Goal: Find specific page/section: Find specific page/section

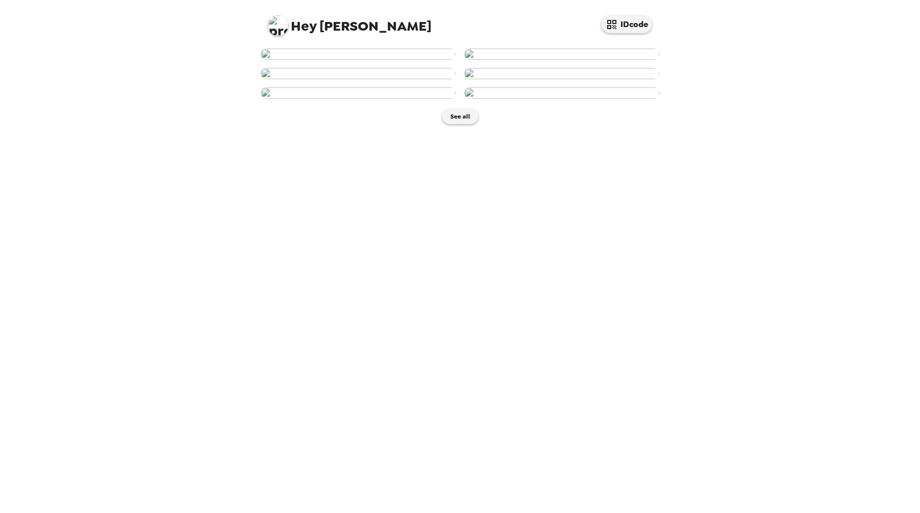
scroll to position [326, 0]
click at [463, 124] on button "See all" at bounding box center [460, 116] width 36 height 15
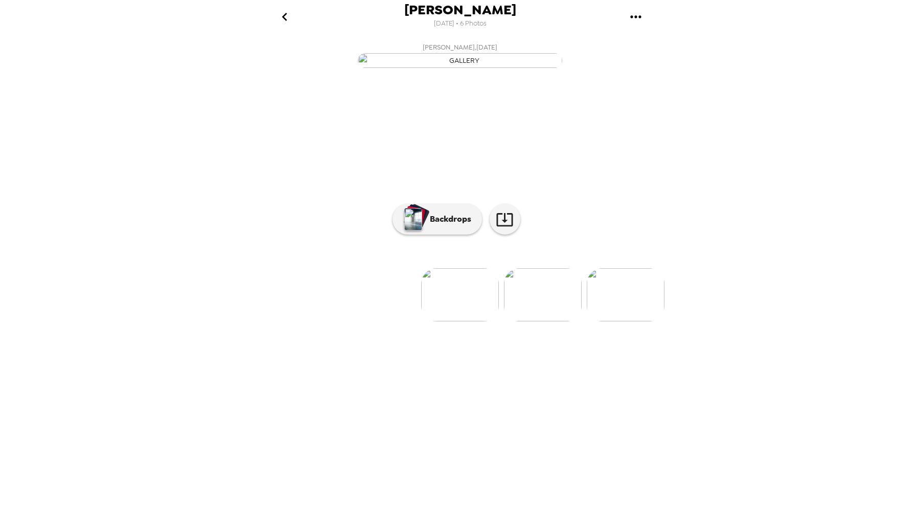
click at [527, 321] on img at bounding box center [543, 294] width 78 height 53
click at [538, 321] on img at bounding box center [543, 294] width 78 height 53
click at [468, 321] on img at bounding box center [461, 294] width 78 height 53
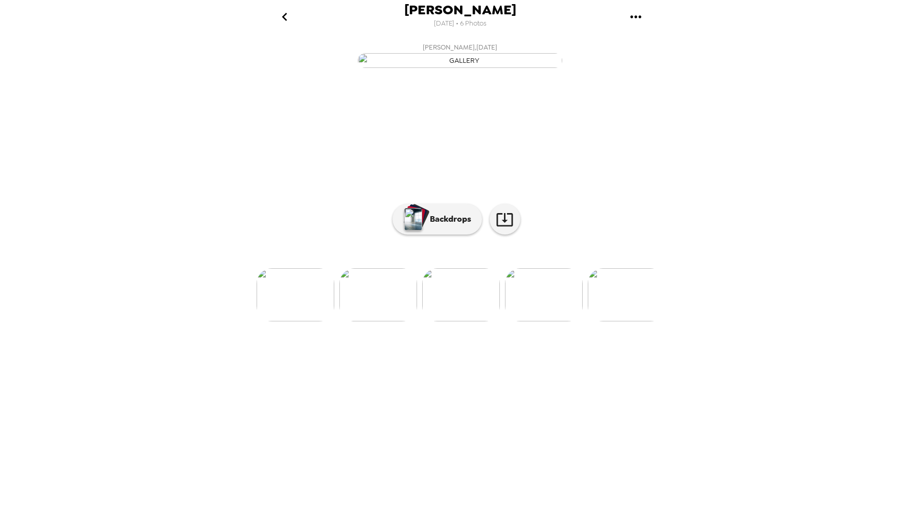
click at [530, 321] on img at bounding box center [544, 294] width 78 height 53
click at [472, 68] on img "button" at bounding box center [460, 60] width 204 height 15
click at [469, 225] on p "Backdrops" at bounding box center [448, 219] width 47 height 12
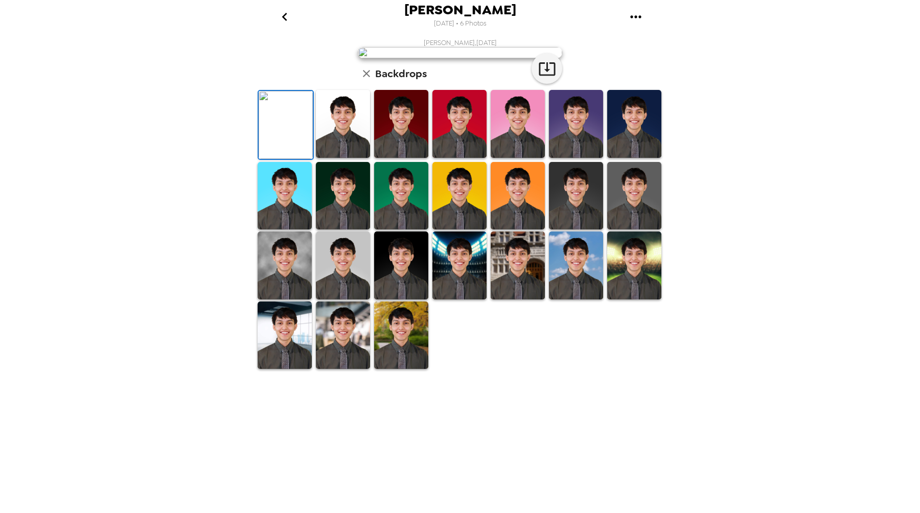
click at [330, 158] on img at bounding box center [343, 124] width 54 height 68
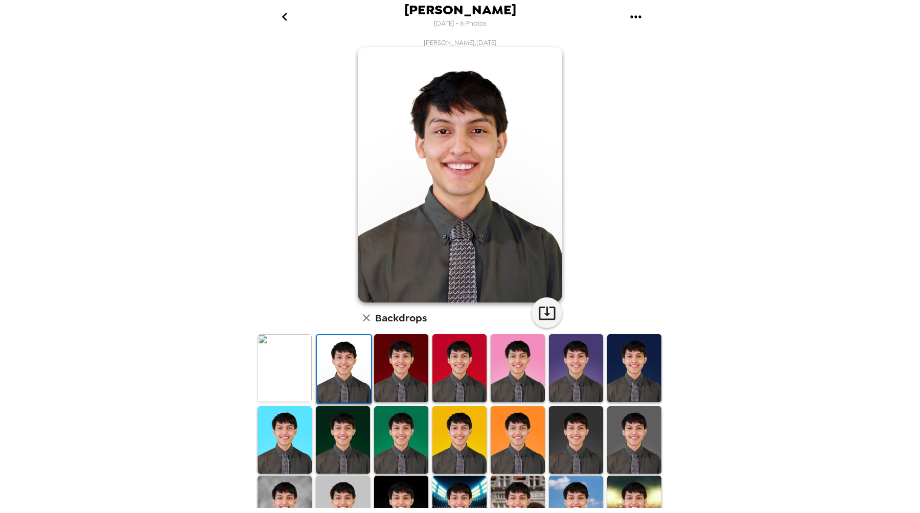
click at [389, 381] on img at bounding box center [401, 368] width 54 height 68
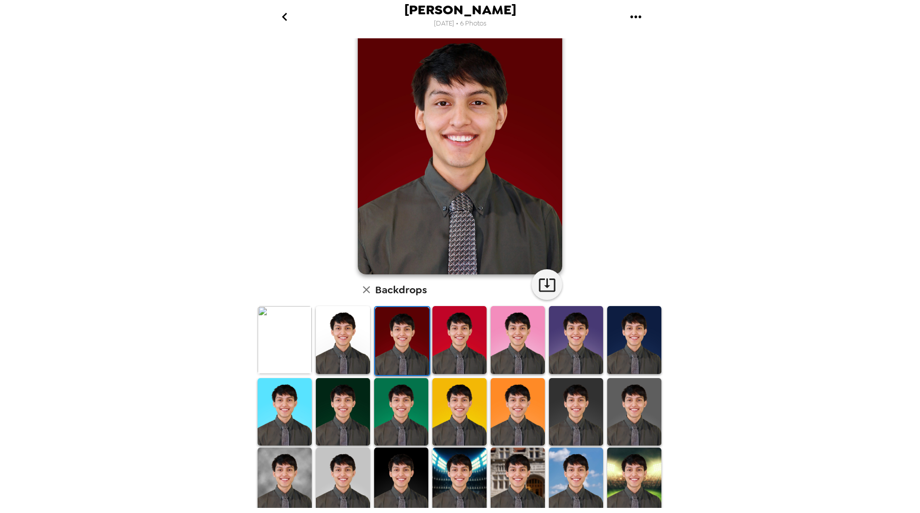
scroll to position [33, 0]
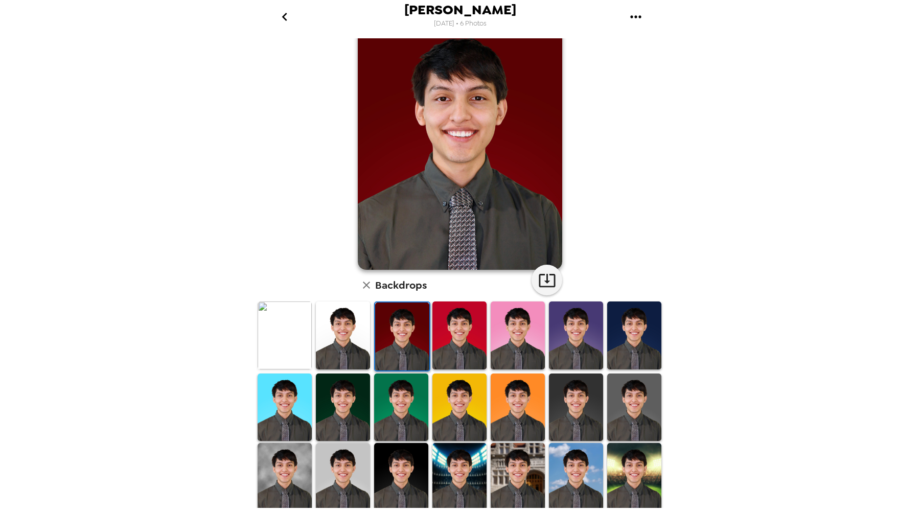
click at [508, 409] on img at bounding box center [518, 408] width 54 height 68
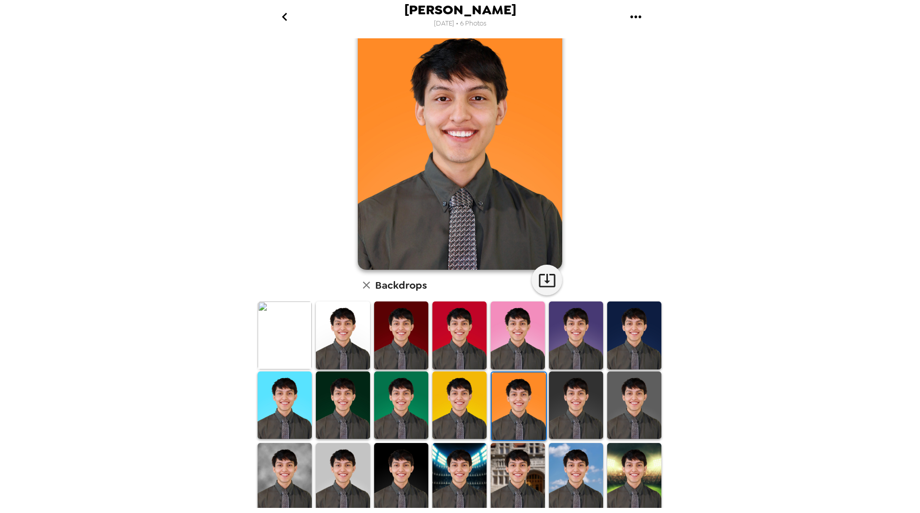
click at [470, 408] on img at bounding box center [459, 406] width 54 height 68
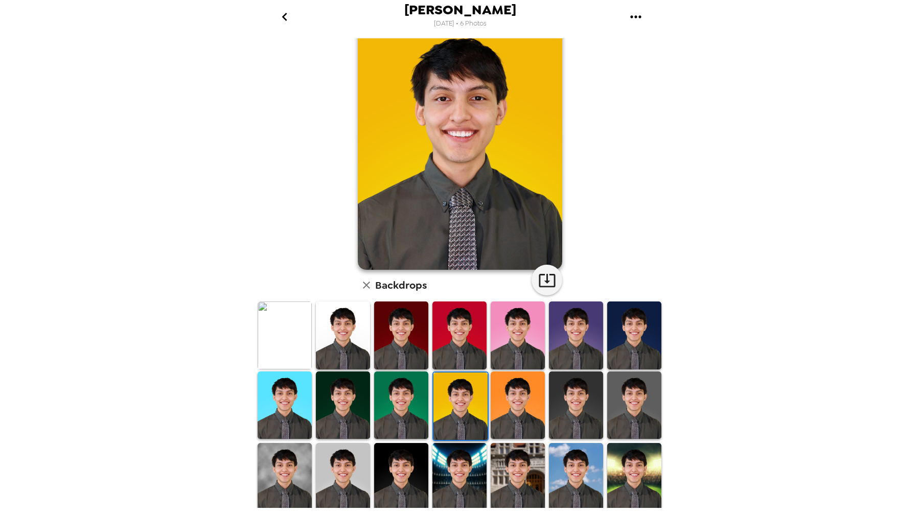
click at [419, 404] on img at bounding box center [401, 406] width 54 height 68
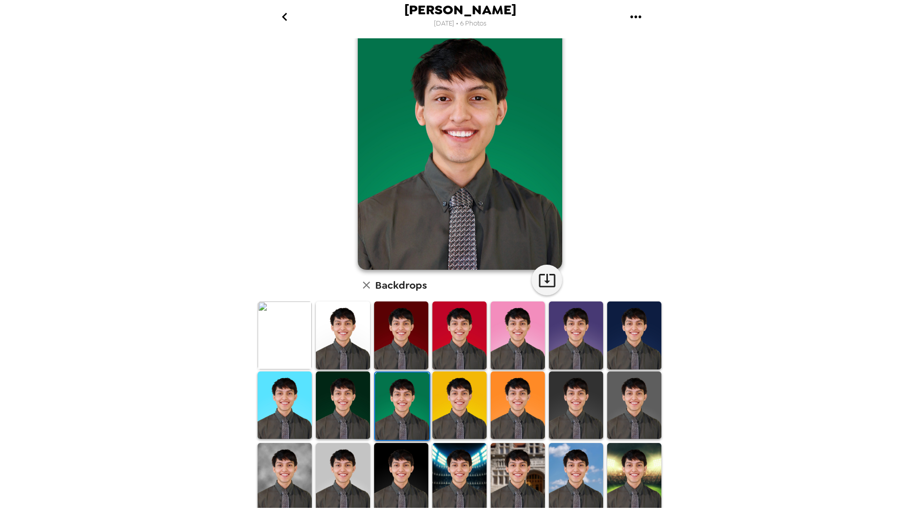
click at [372, 404] on div at bounding box center [401, 407] width 58 height 72
click at [334, 405] on img at bounding box center [343, 406] width 54 height 68
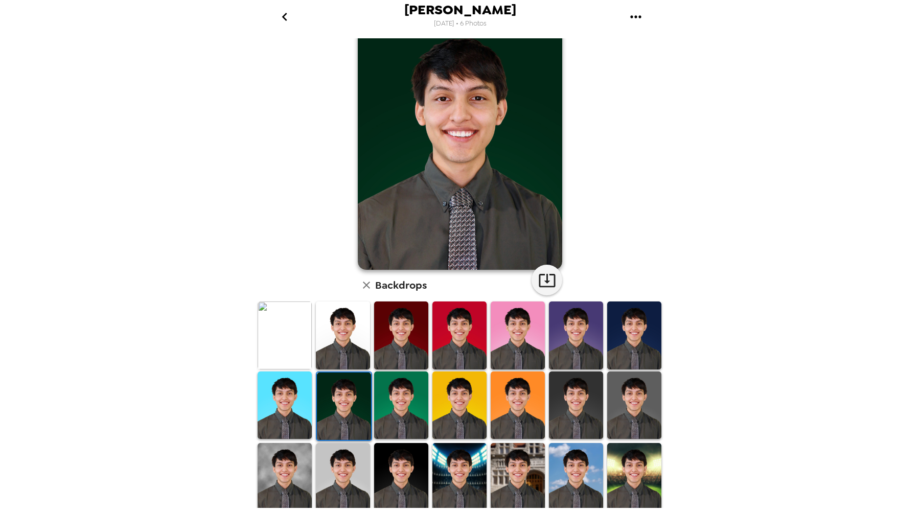
click at [295, 405] on img at bounding box center [285, 406] width 54 height 68
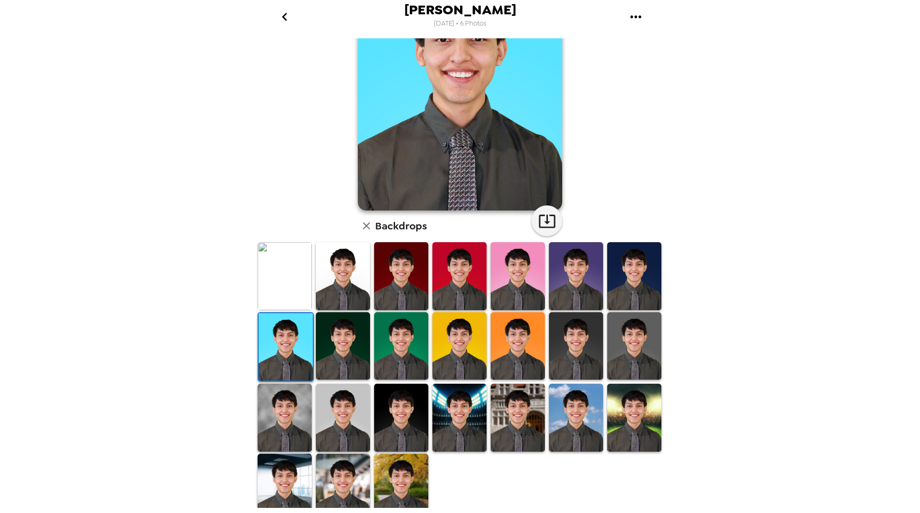
scroll to position [100, 0]
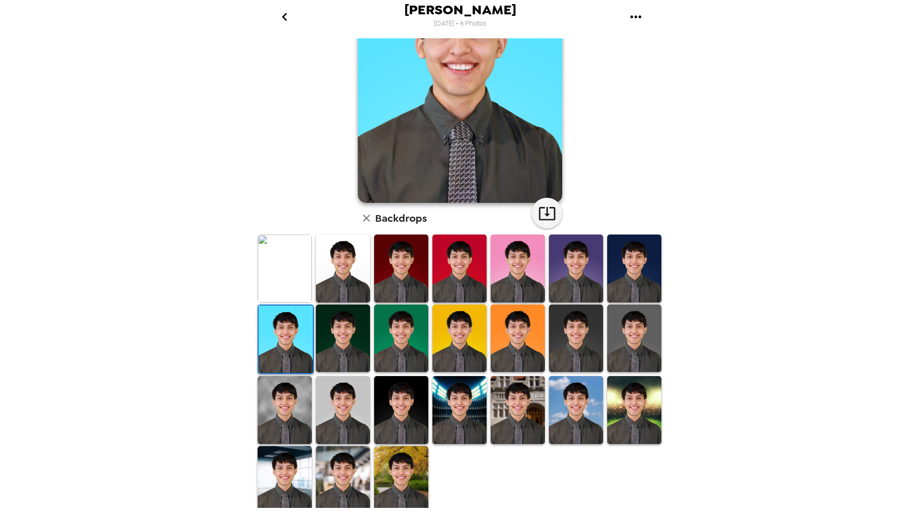
click at [357, 398] on img at bounding box center [343, 410] width 54 height 68
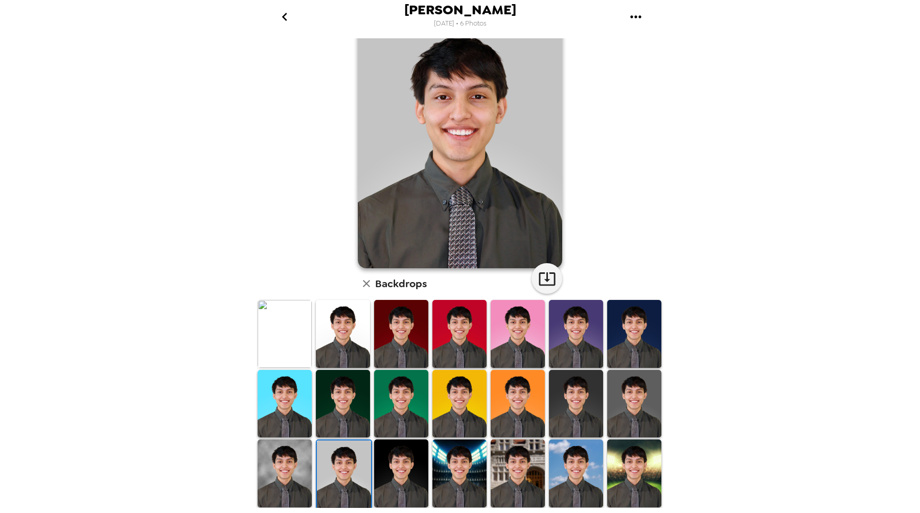
scroll to position [0, 0]
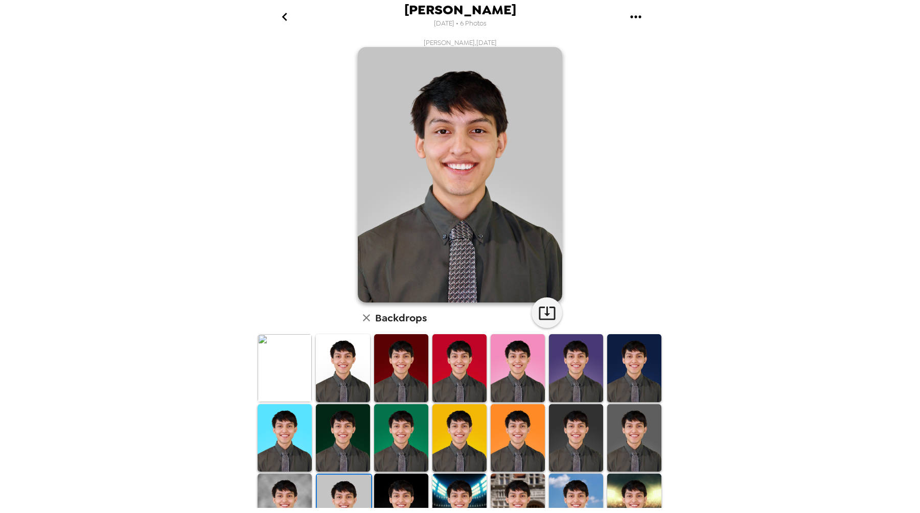
click at [402, 384] on img at bounding box center [401, 368] width 54 height 68
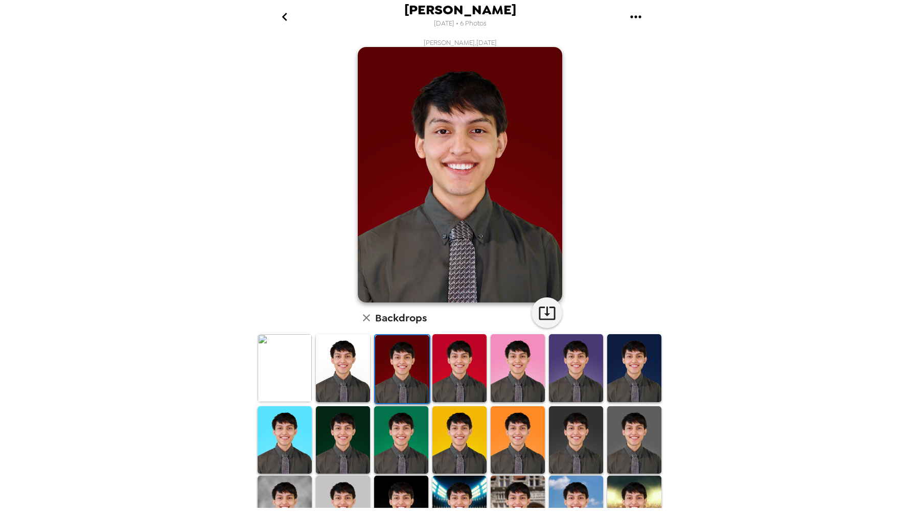
click at [348, 383] on img at bounding box center [343, 368] width 54 height 68
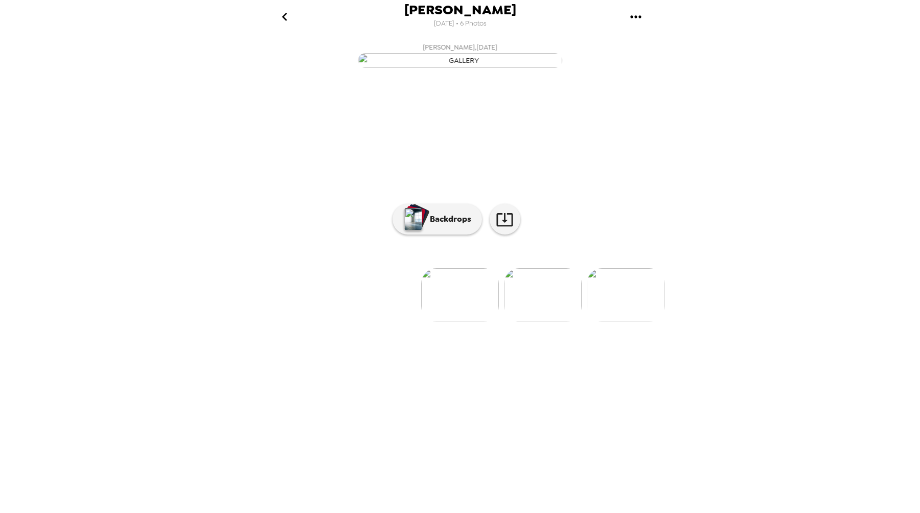
click at [464, 321] on img at bounding box center [460, 294] width 78 height 53
click at [631, 321] on img at bounding box center [626, 294] width 78 height 53
click at [564, 321] on img at bounding box center [544, 294] width 78 height 53
click at [309, 321] on img at bounding box center [296, 294] width 78 height 53
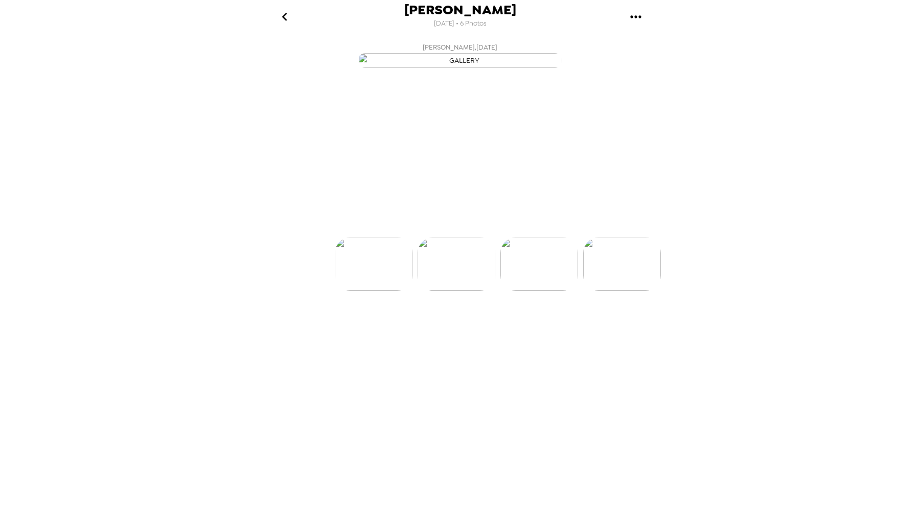
scroll to position [0, 82]
click at [361, 321] on div at bounding box center [460, 278] width 409 height 87
click at [375, 321] on div at bounding box center [460, 278] width 409 height 87
click at [382, 321] on img at bounding box center [378, 294] width 78 height 53
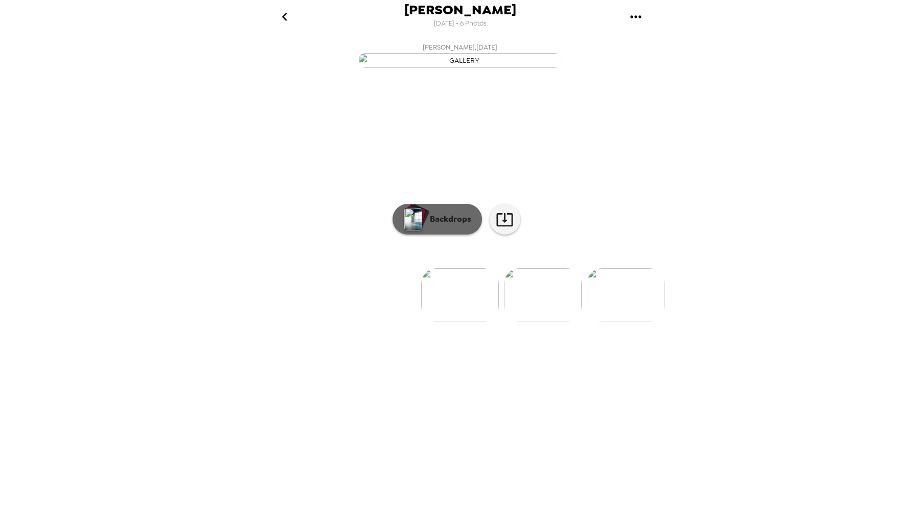
click at [443, 225] on p "Backdrops" at bounding box center [448, 219] width 47 height 12
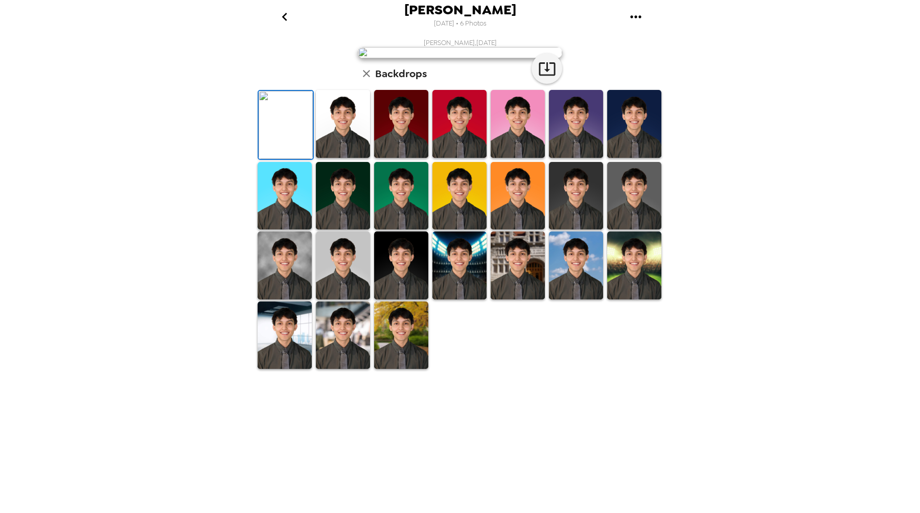
scroll to position [80, 0]
click at [399, 230] on img at bounding box center [401, 196] width 54 height 68
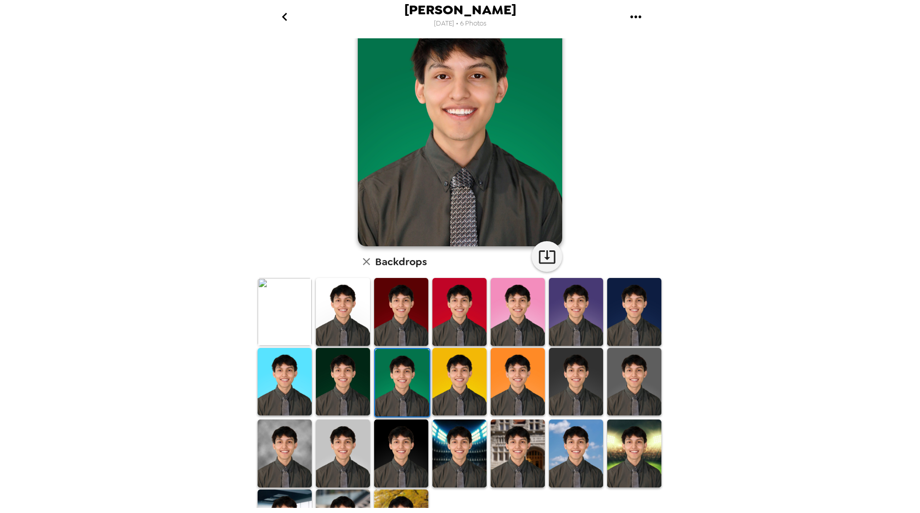
scroll to position [107, 0]
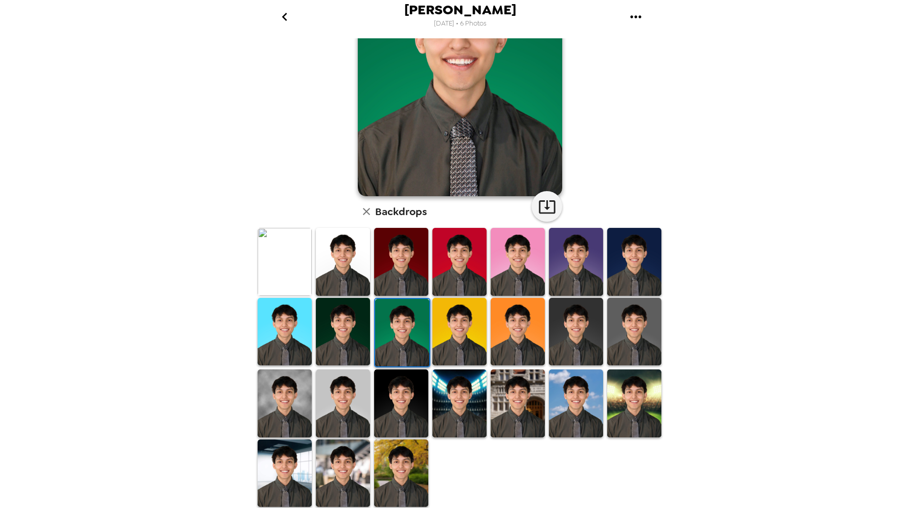
click at [570, 413] on img at bounding box center [576, 403] width 54 height 68
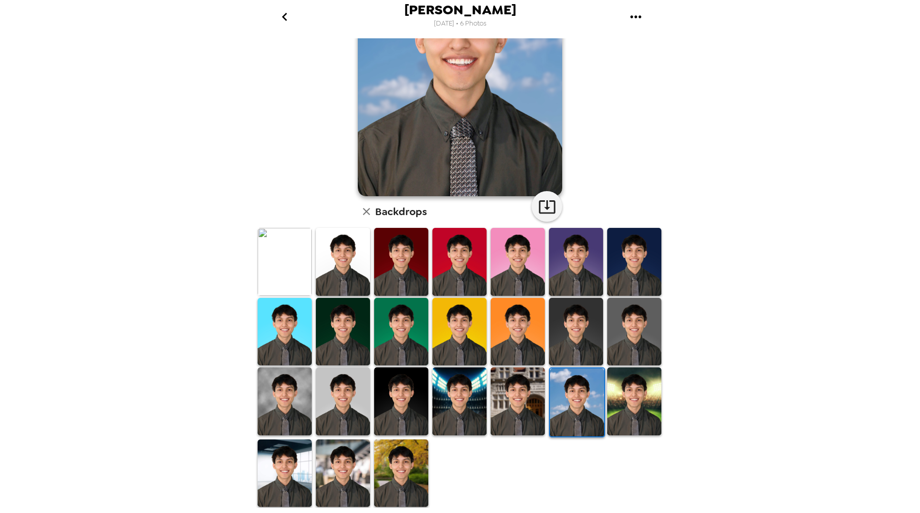
click at [301, 457] on img at bounding box center [285, 474] width 54 height 68
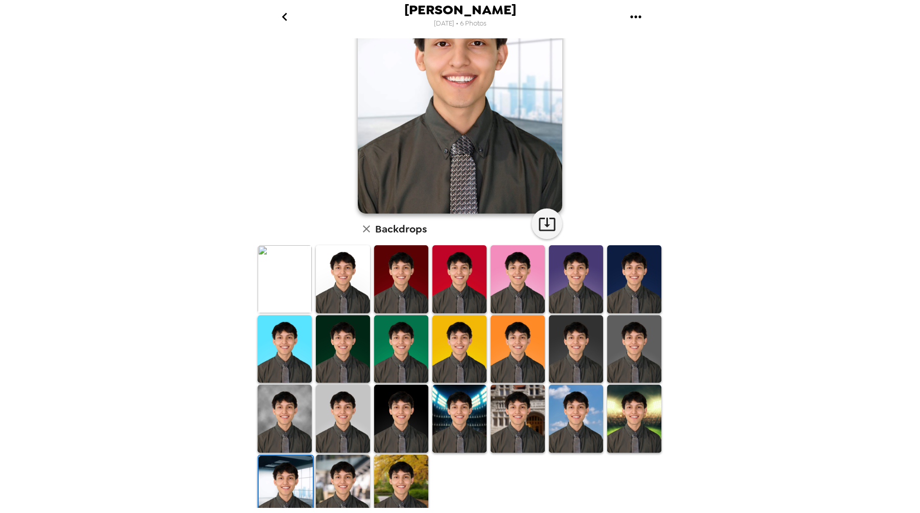
scroll to position [98, 0]
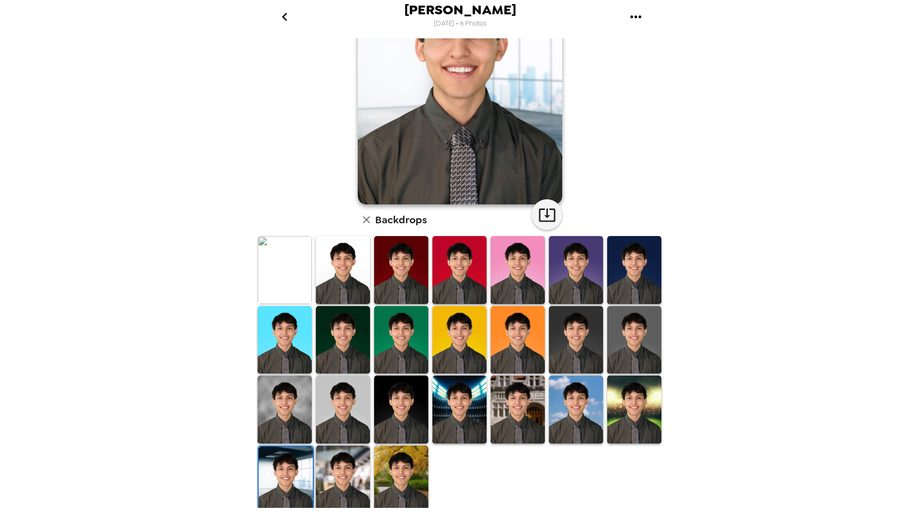
click at [395, 457] on img at bounding box center [401, 480] width 54 height 68
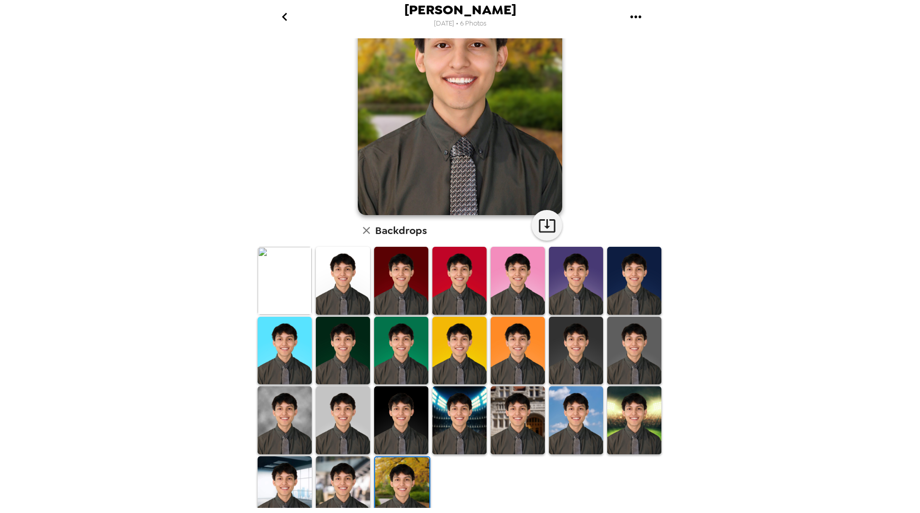
scroll to position [88, 0]
click at [522, 411] on img at bounding box center [518, 420] width 54 height 68
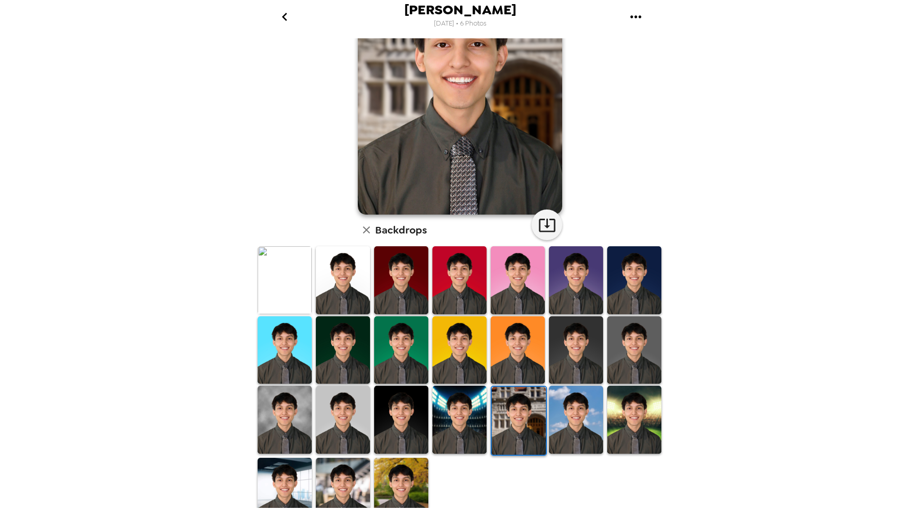
scroll to position [0, 0]
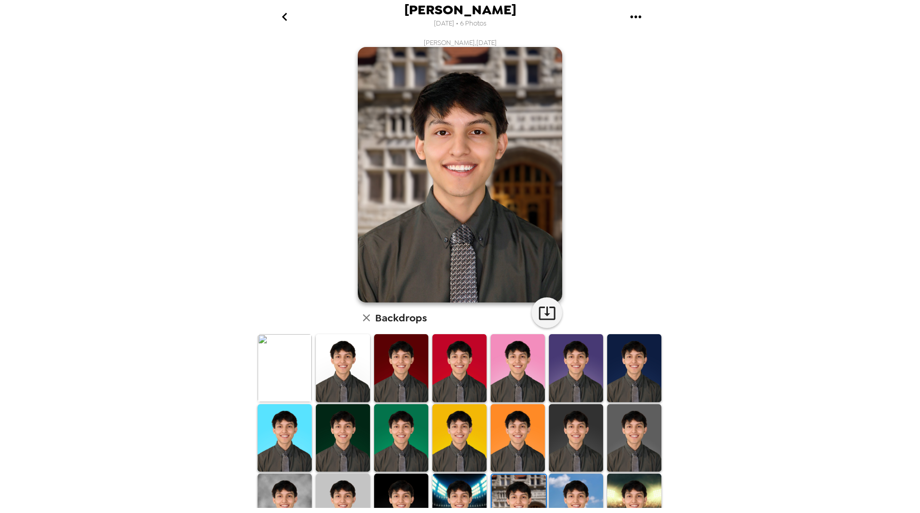
click at [400, 453] on img at bounding box center [401, 438] width 54 height 68
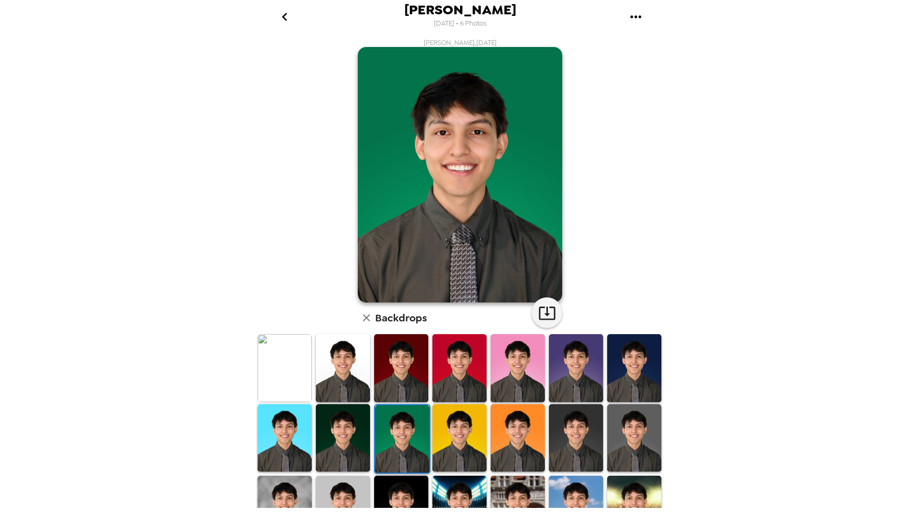
click at [523, 430] on img at bounding box center [518, 438] width 54 height 68
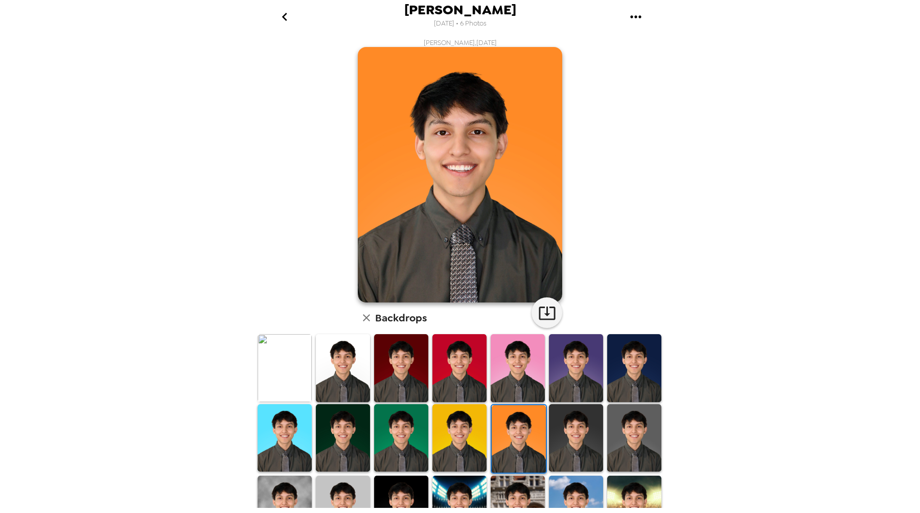
click at [581, 384] on img at bounding box center [576, 368] width 54 height 68
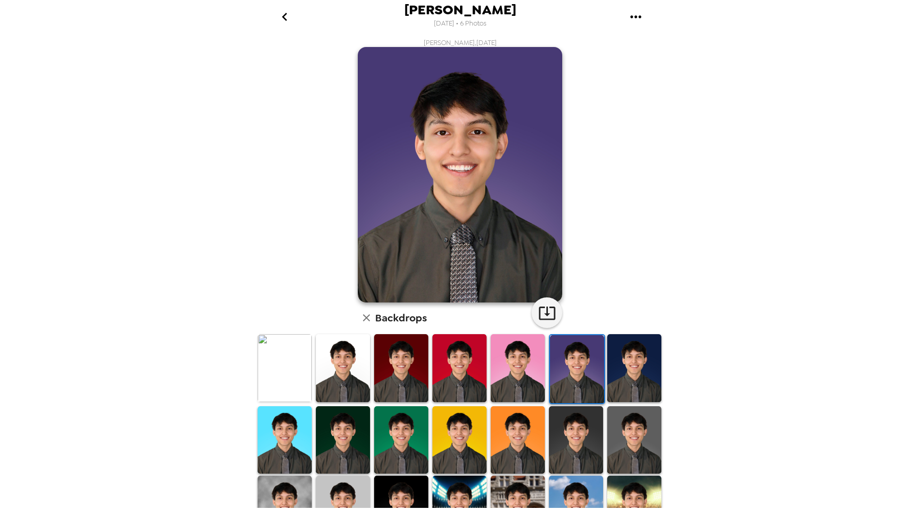
click at [508, 355] on img at bounding box center [518, 368] width 54 height 68
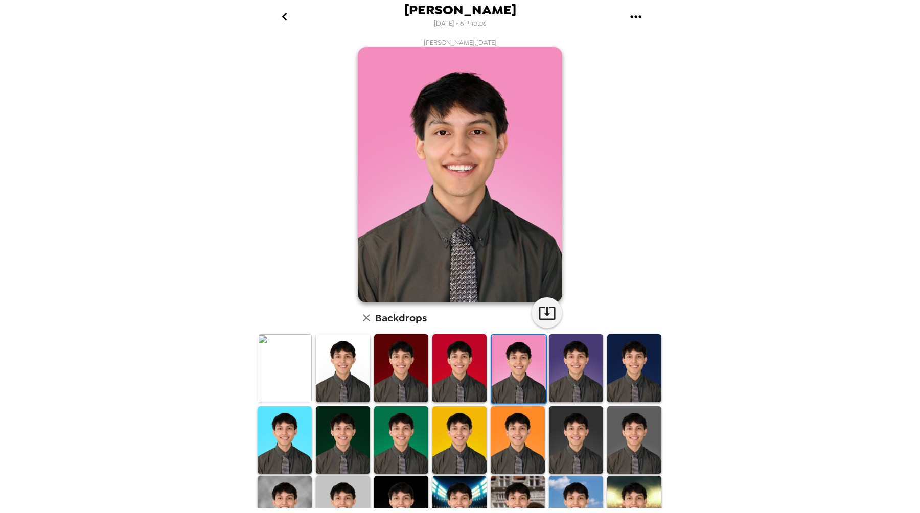
click at [455, 414] on img at bounding box center [459, 440] width 54 height 68
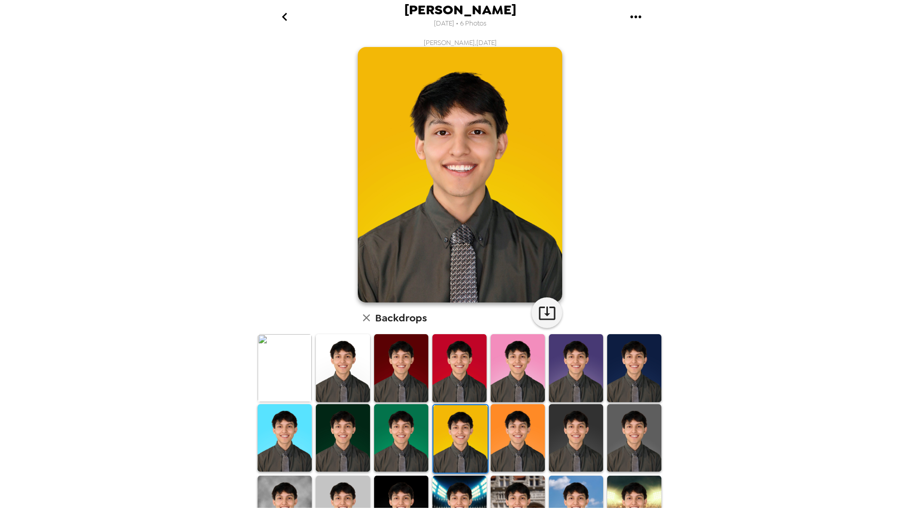
click at [455, 397] on img at bounding box center [459, 368] width 54 height 68
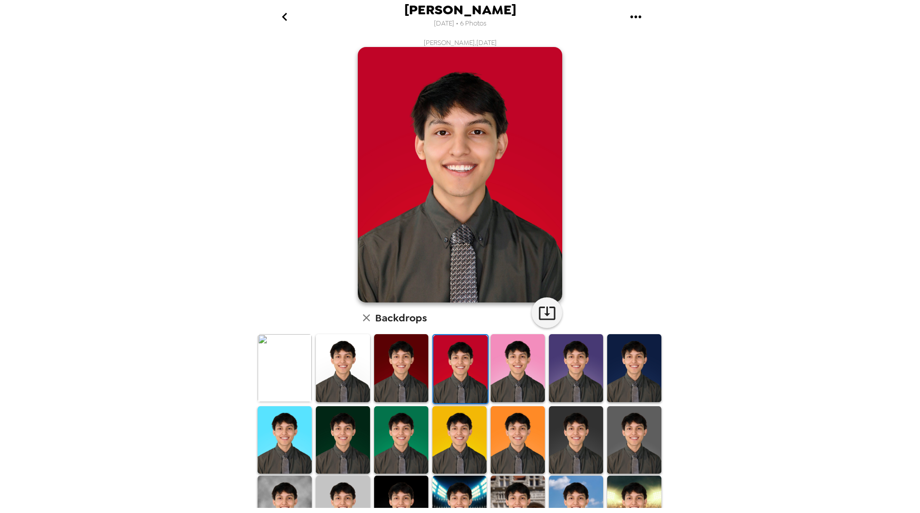
click at [411, 386] on img at bounding box center [401, 368] width 54 height 68
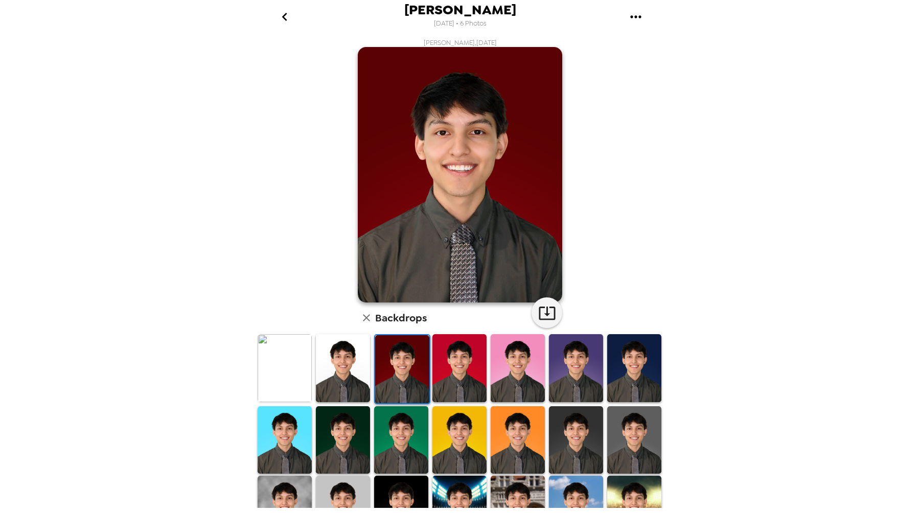
click at [349, 369] on img at bounding box center [343, 368] width 54 height 68
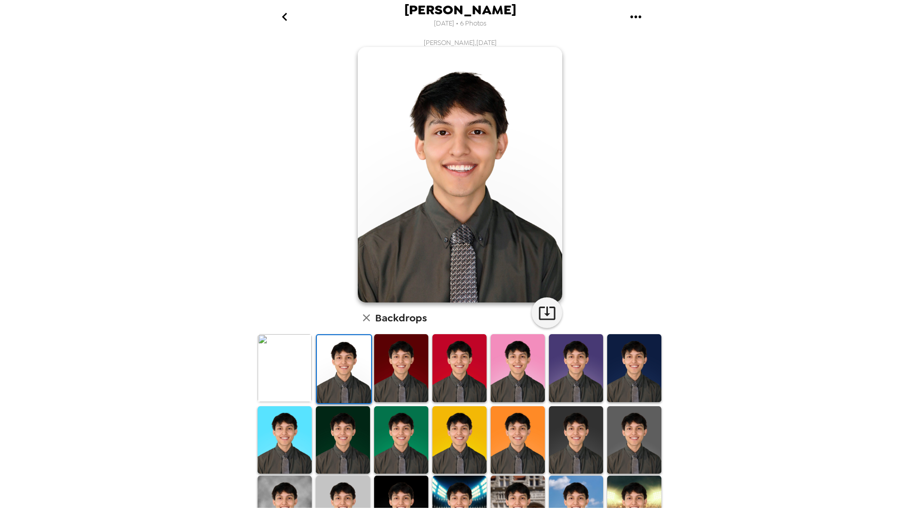
click at [311, 385] on img at bounding box center [285, 368] width 54 height 68
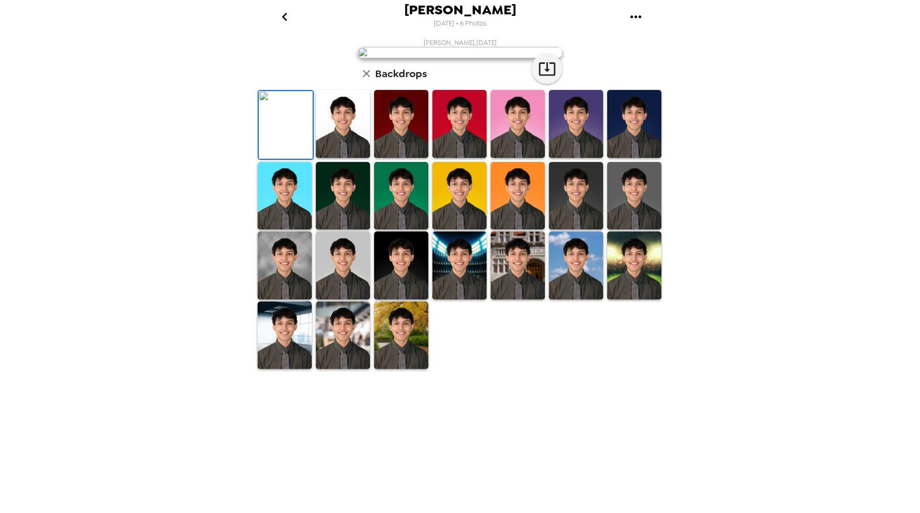
click at [290, 230] on img at bounding box center [285, 196] width 54 height 68
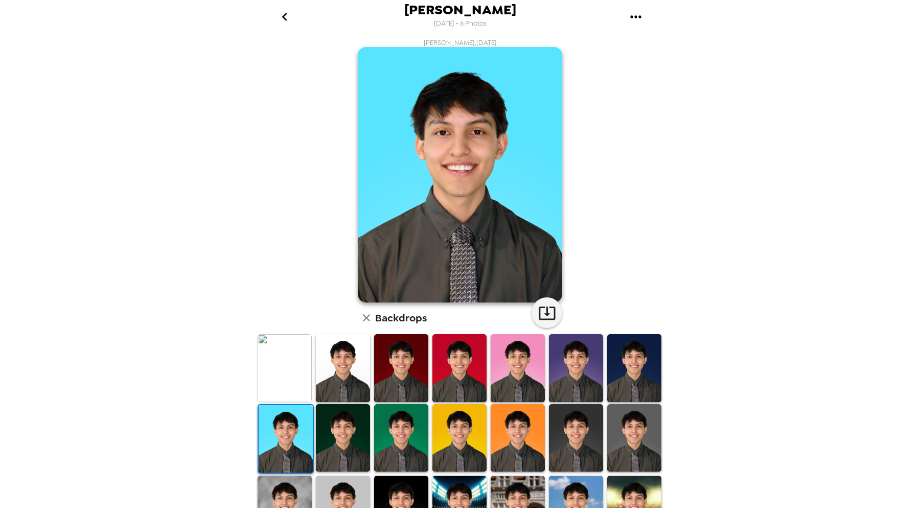
click at [454, 451] on img at bounding box center [459, 438] width 54 height 68
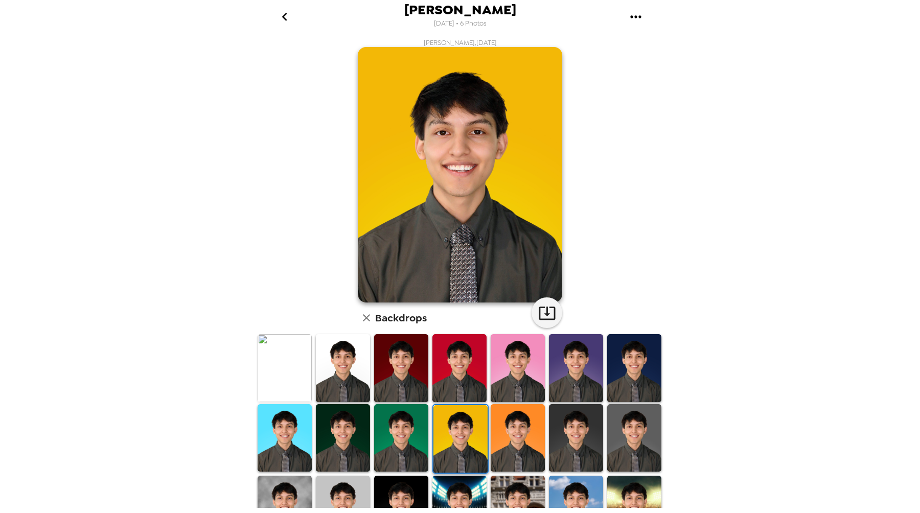
scroll to position [107, 0]
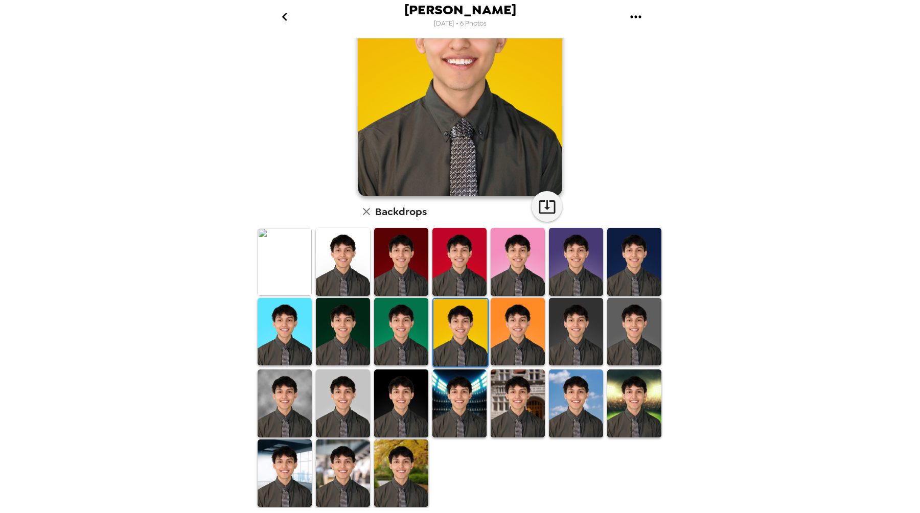
click at [397, 312] on img at bounding box center [401, 332] width 54 height 68
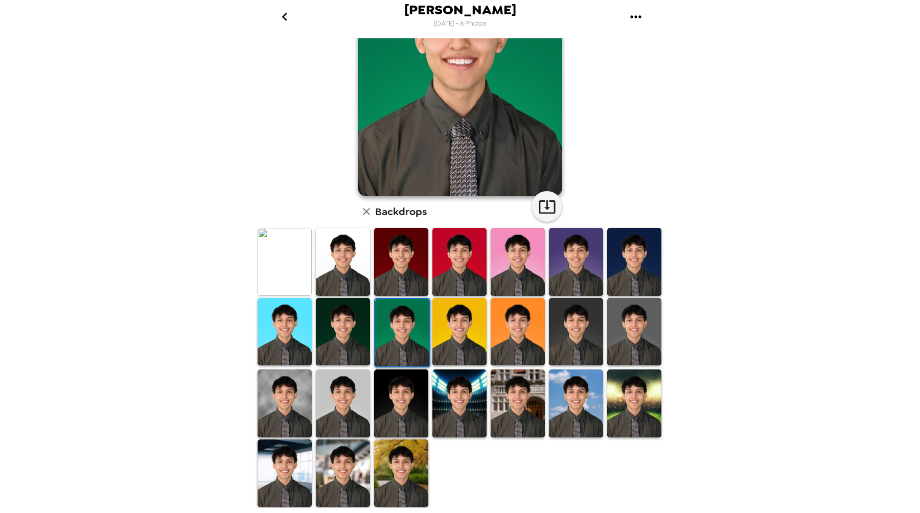
scroll to position [0, 0]
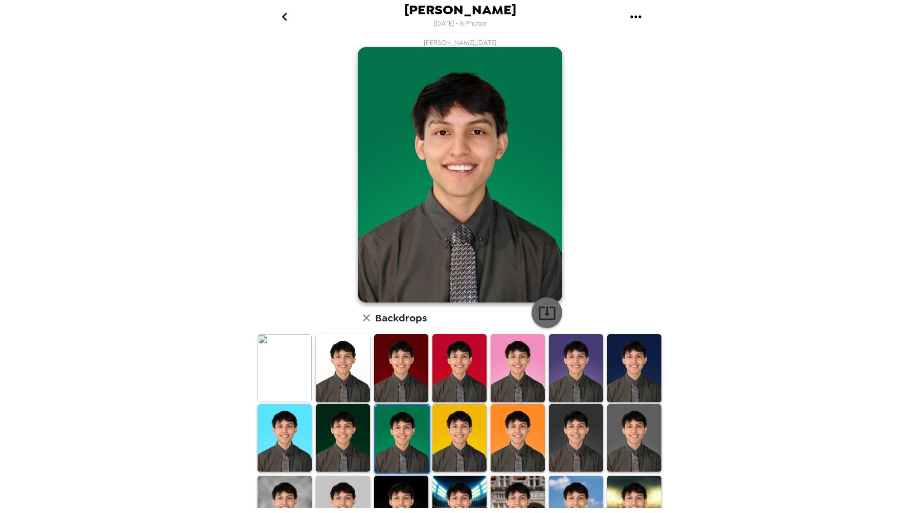
click at [549, 305] on icon "button" at bounding box center [547, 313] width 18 height 18
